Goal: Information Seeking & Learning: Learn about a topic

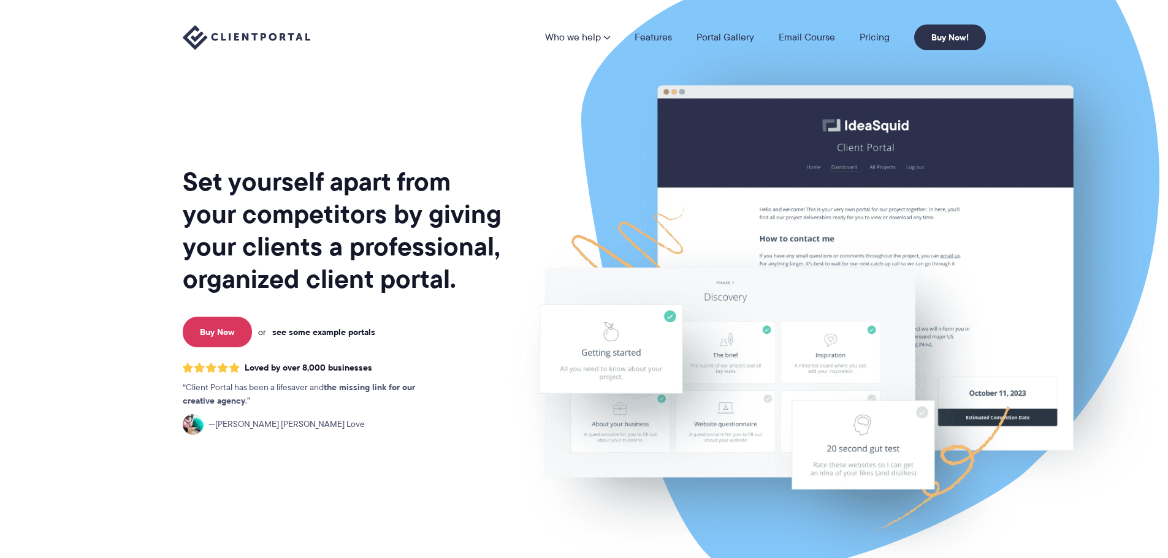
click at [342, 331] on link "see some example portals" at bounding box center [323, 332] width 103 height 11
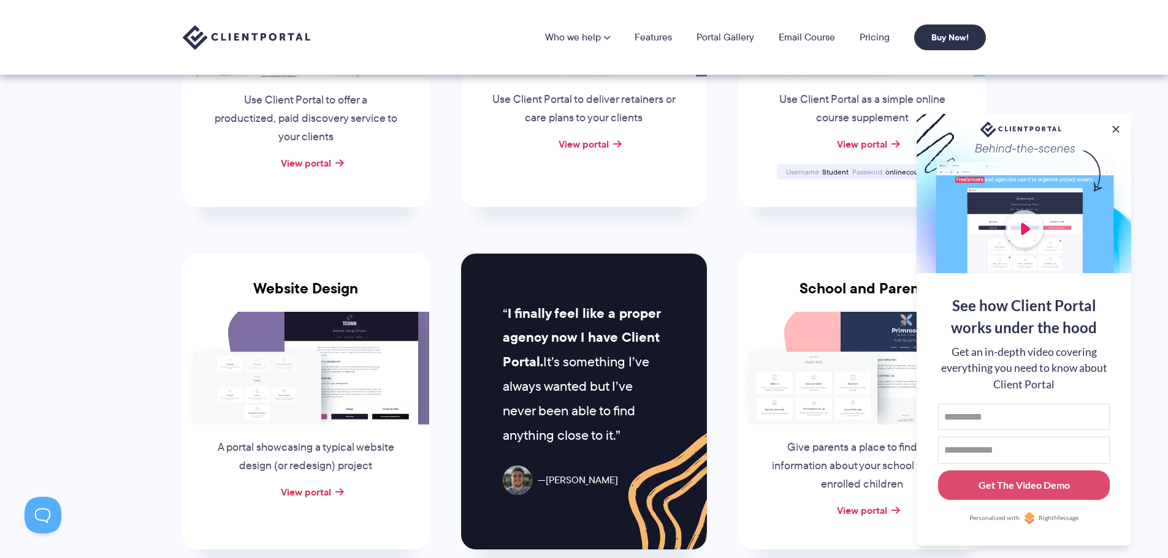
scroll to position [192, 0]
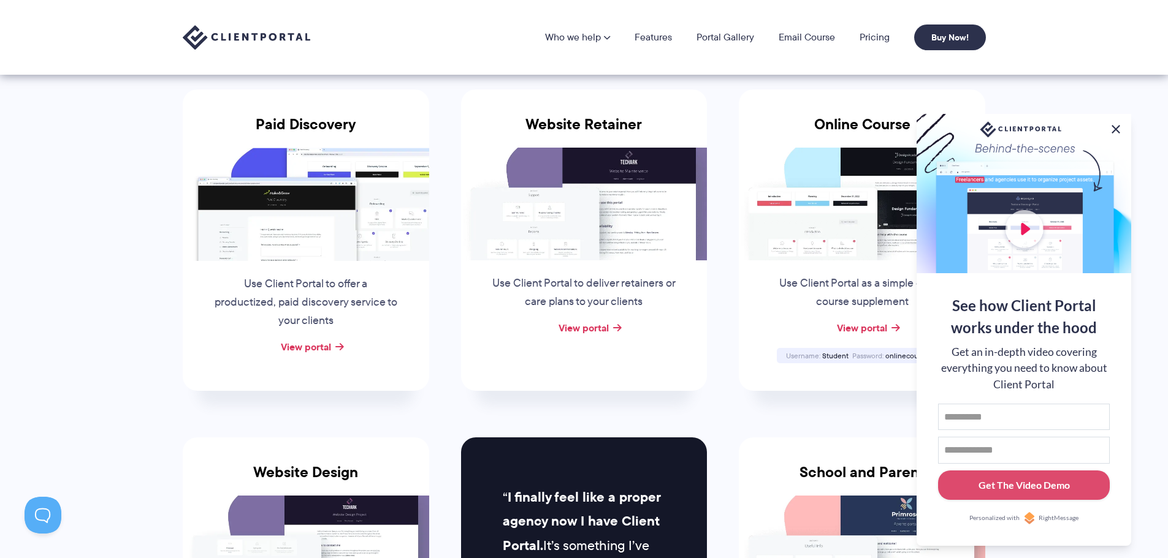
click at [1118, 124] on button at bounding box center [1115, 129] width 15 height 15
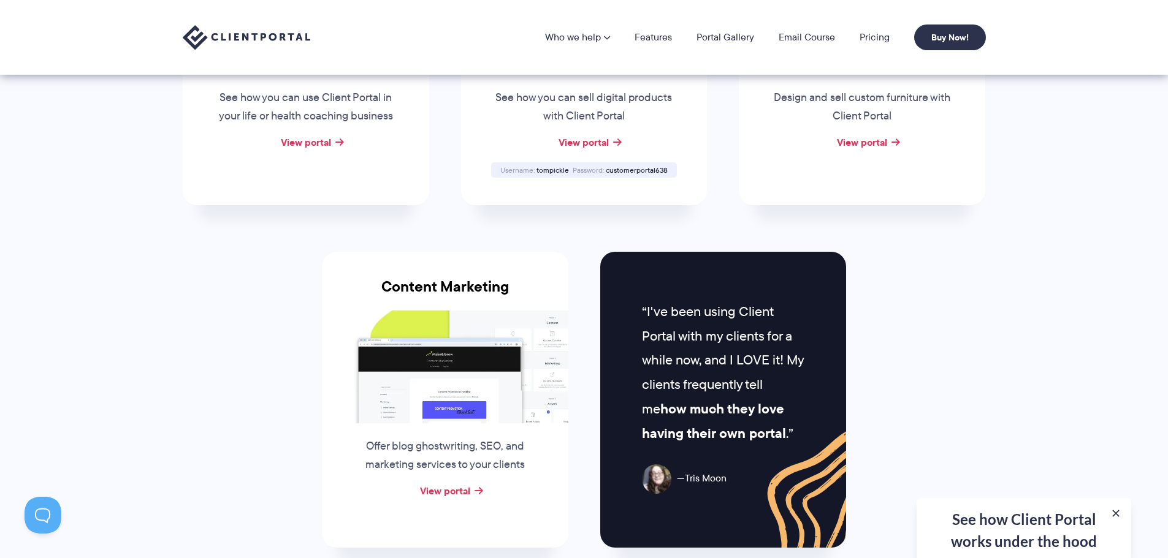
scroll to position [928, 0]
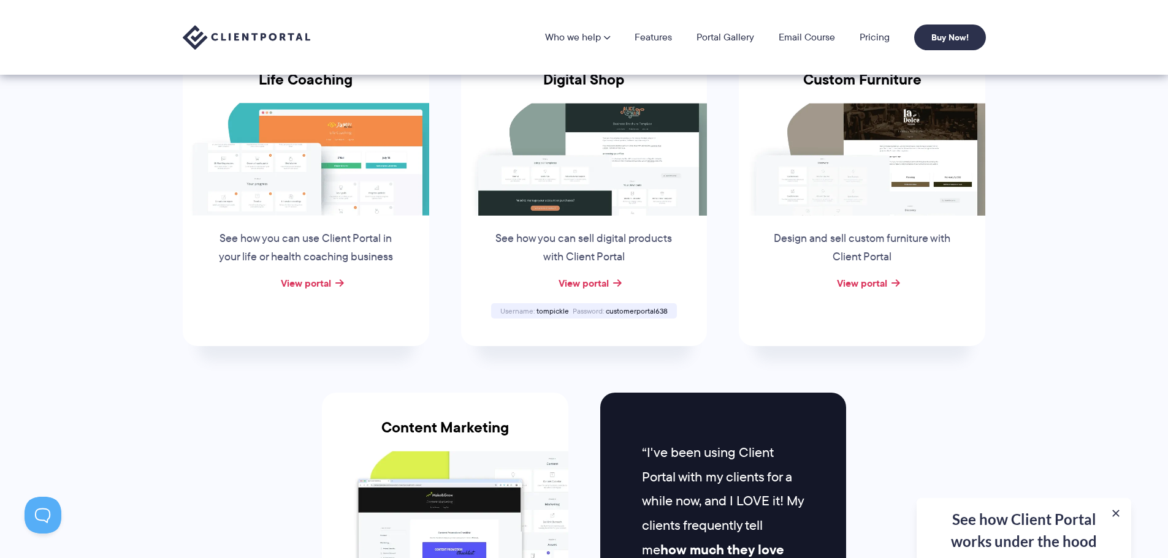
drag, startPoint x: 1005, startPoint y: 284, endPoint x: 947, endPoint y: 317, distance: 67.0
click at [947, 317] on div "Custom Furniture Design and sell custom furniture with Client Portal View portal" at bounding box center [862, 196] width 246 height 302
click at [881, 289] on link "View portal" at bounding box center [862, 283] width 50 height 15
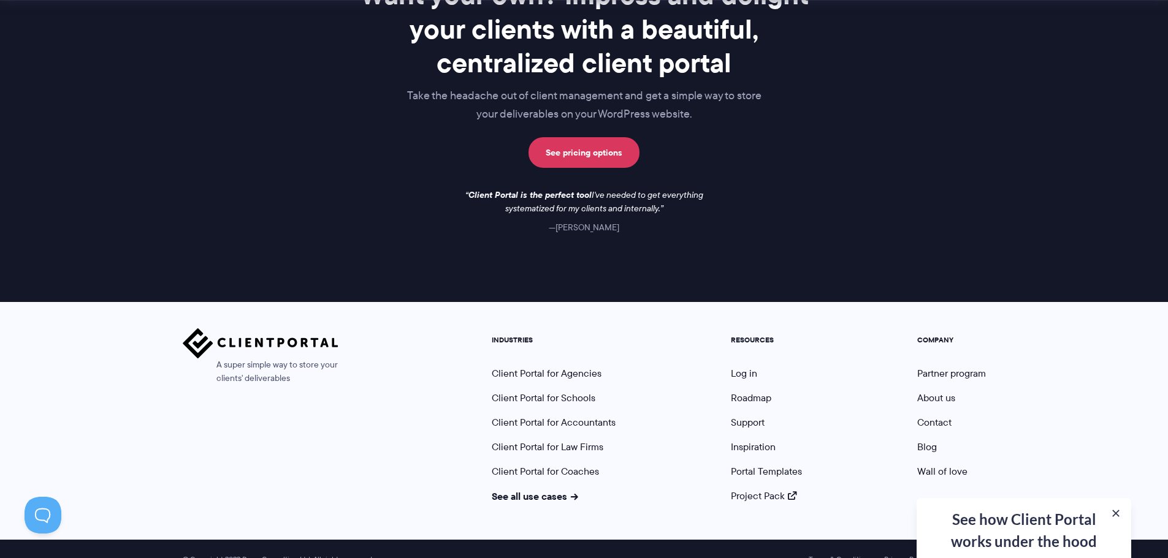
scroll to position [1786, 0]
